Goal: Task Accomplishment & Management: Manage account settings

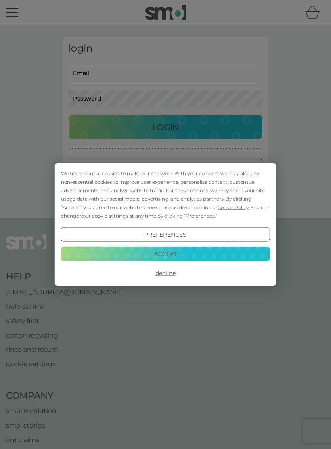
click at [167, 254] on button "Accept" at bounding box center [165, 253] width 209 height 15
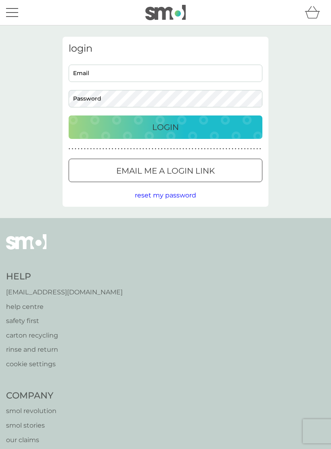
click at [145, 76] on input "Email" at bounding box center [166, 73] width 194 height 17
type input "[EMAIL_ADDRESS][DOMAIN_NAME]"
click at [165, 127] on button "Login" at bounding box center [166, 126] width 194 height 23
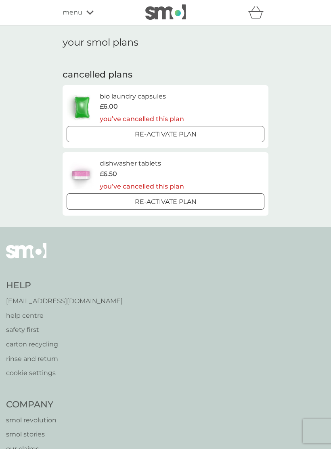
click at [104, 107] on span "£6.00" at bounding box center [109, 106] width 18 height 10
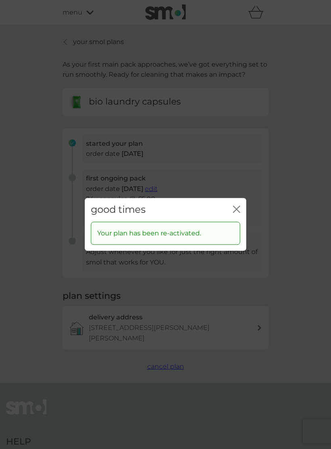
click at [237, 209] on icon "close" at bounding box center [237, 209] width 3 height 6
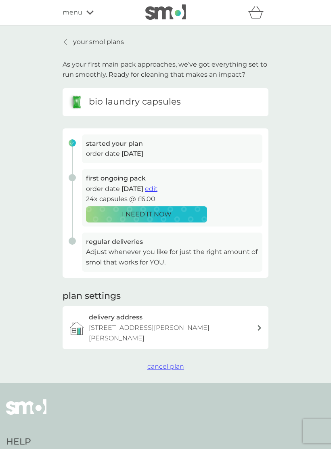
click at [138, 211] on p "I NEED IT NOW" at bounding box center [147, 214] width 50 height 10
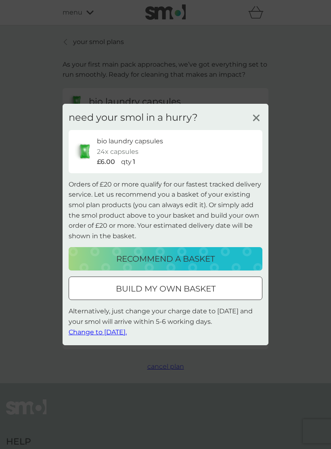
click at [250, 124] on icon at bounding box center [256, 118] width 12 height 12
